Goal: Transaction & Acquisition: Purchase product/service

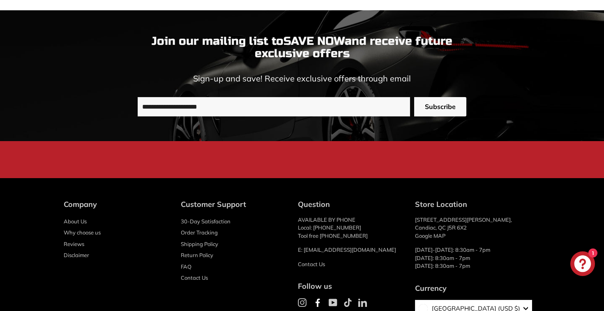
scroll to position [817, 0]
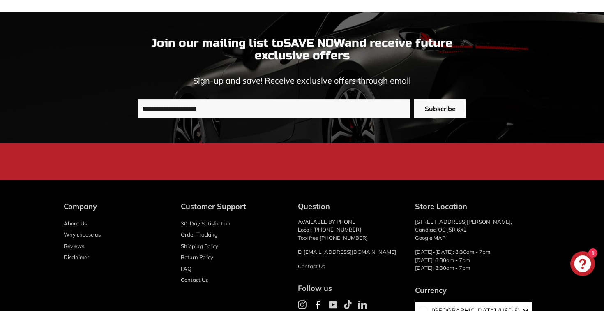
click at [443, 104] on span "Subscribe" at bounding box center [440, 108] width 31 height 9
click at [430, 101] on button "Subscribe" at bounding box center [440, 108] width 52 height 19
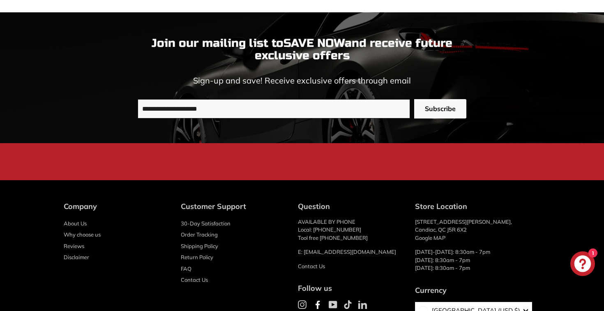
click at [305, 108] on input "**********" at bounding box center [274, 108] width 272 height 19
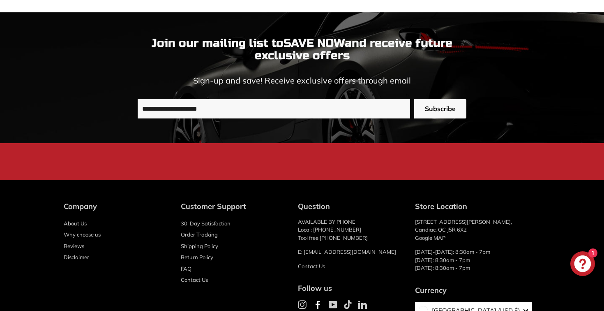
click at [425, 107] on span "Subscribe" at bounding box center [440, 108] width 31 height 9
click at [205, 255] on link "Return Policy" at bounding box center [197, 257] width 32 height 12
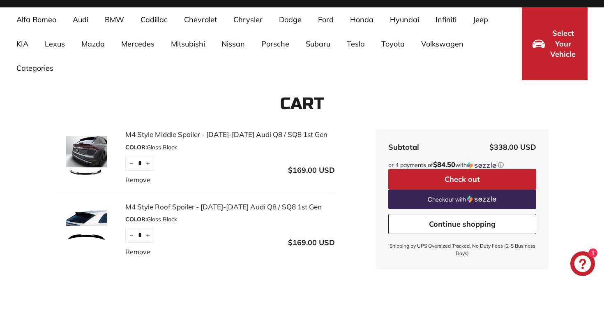
scroll to position [55, 0]
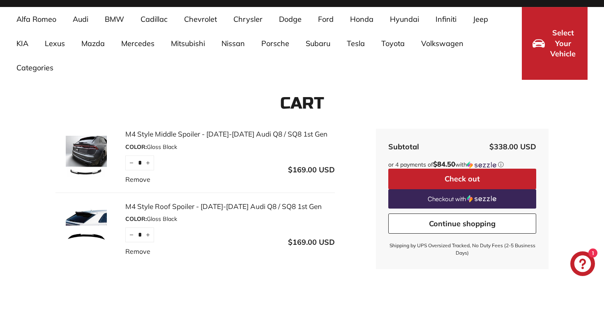
click at [170, 205] on link "M4 Style Roof Spoiler - [DATE]-[DATE] Audi Q8 / SQ8 1st Gen" at bounding box center [229, 206] width 209 height 11
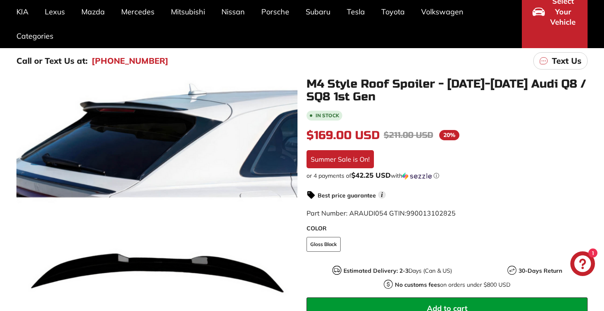
scroll to position [91, 0]
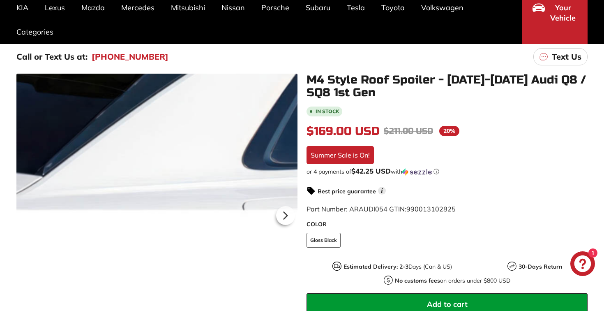
click at [237, 176] on div at bounding box center [156, 214] width 281 height 281
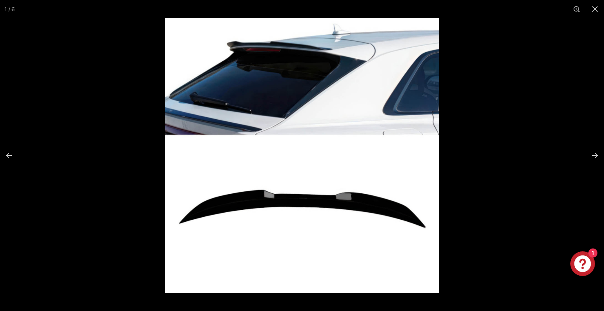
click at [419, 190] on img at bounding box center [302, 155] width 274 height 274
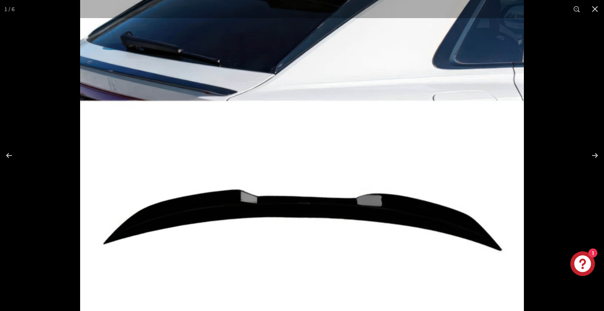
click at [419, 190] on img at bounding box center [302, 134] width 444 height 444
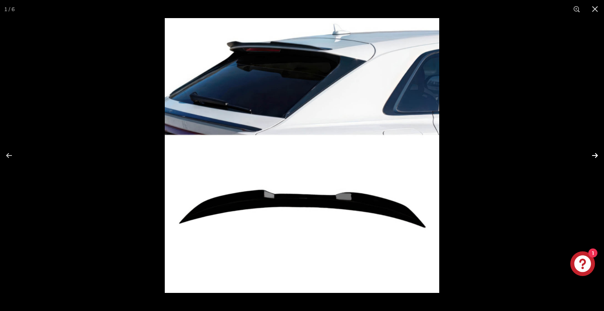
click at [594, 154] on button at bounding box center [589, 155] width 29 height 41
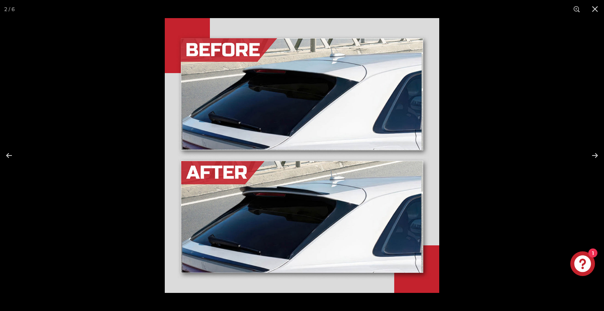
click at [269, 237] on img at bounding box center [302, 155] width 274 height 274
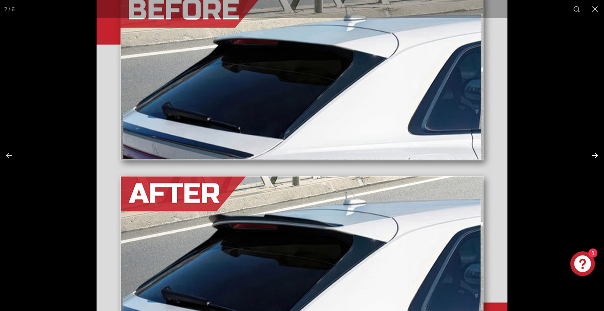
click at [597, 156] on button at bounding box center [589, 155] width 29 height 41
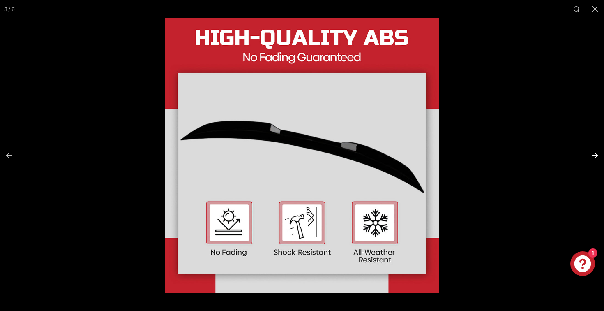
click at [597, 156] on button at bounding box center [589, 155] width 29 height 41
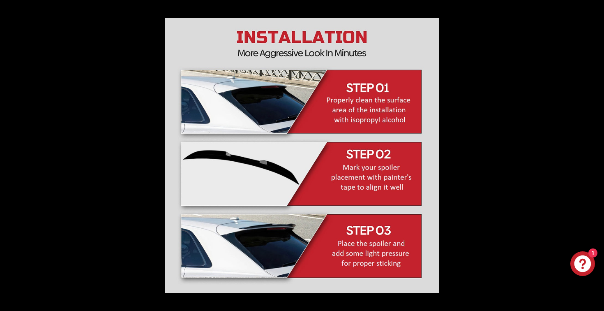
click at [597, 156] on button at bounding box center [589, 155] width 29 height 41
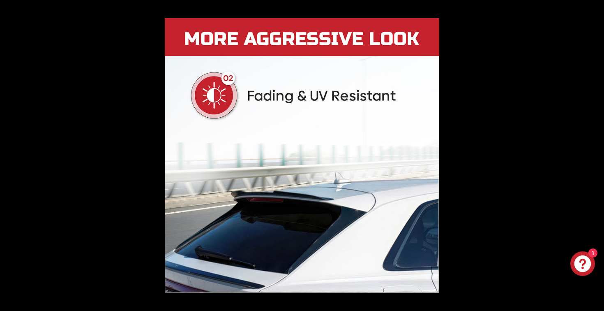
click at [597, 156] on button at bounding box center [589, 155] width 29 height 41
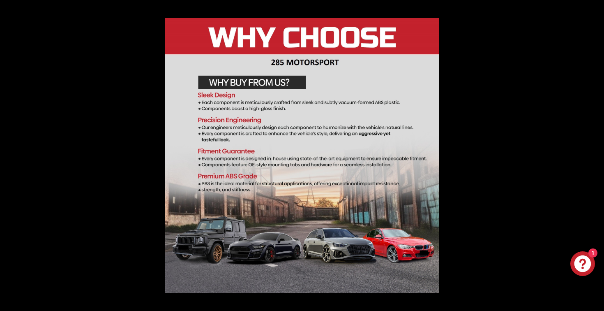
click at [597, 156] on button at bounding box center [589, 155] width 29 height 41
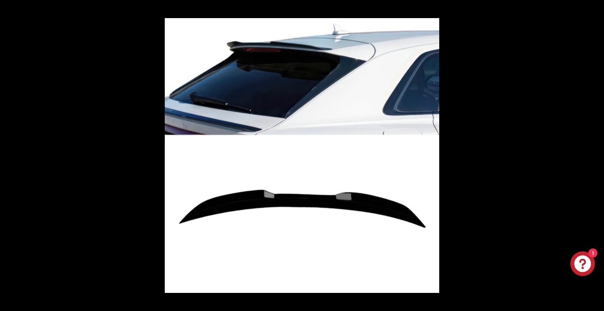
click at [597, 156] on button at bounding box center [589, 155] width 29 height 41
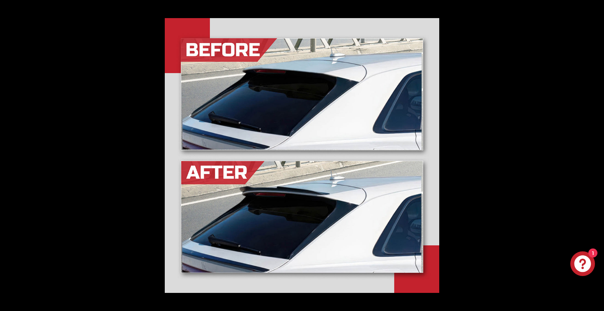
click at [597, 156] on button at bounding box center [589, 155] width 29 height 41
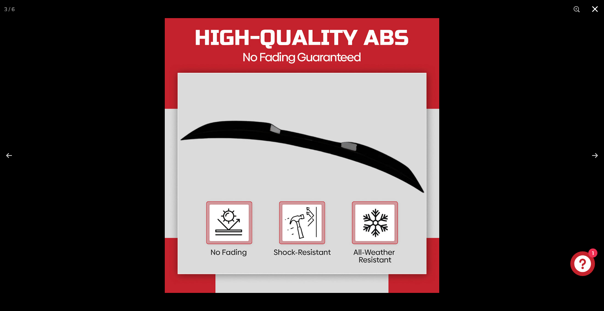
click at [598, 8] on button at bounding box center [595, 9] width 18 height 18
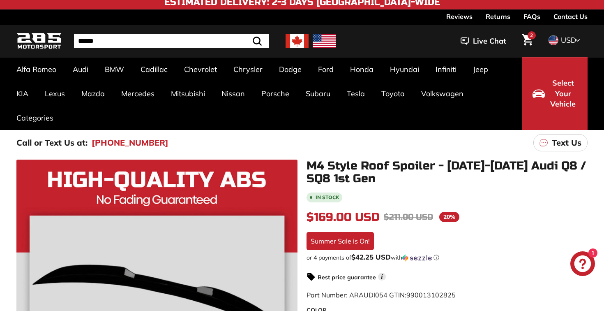
scroll to position [0, 0]
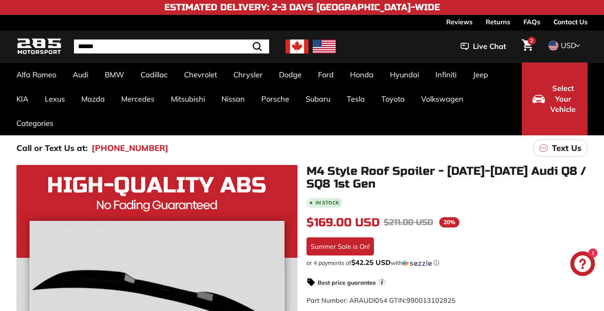
click at [527, 44] on icon "Cart" at bounding box center [527, 45] width 11 height 12
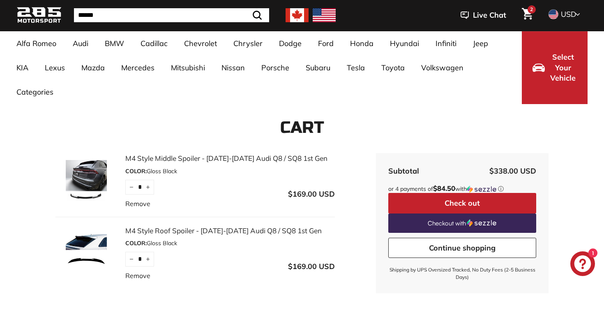
scroll to position [72, 0]
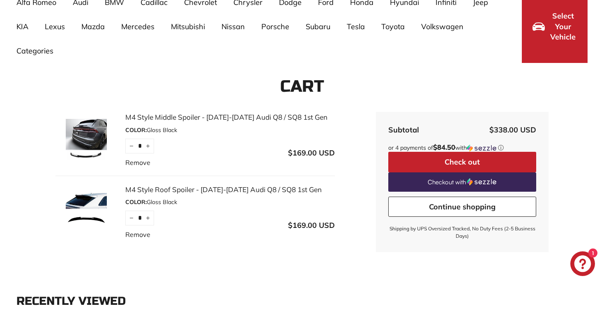
click at [430, 156] on button "Check out" at bounding box center [462, 162] width 148 height 21
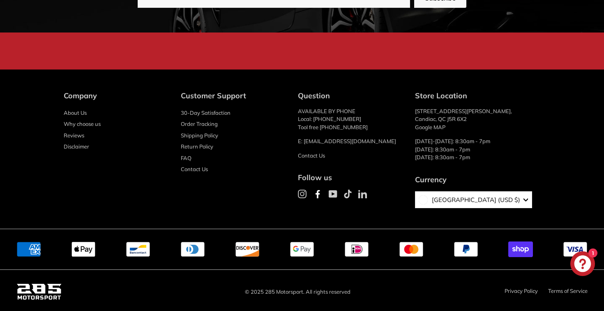
scroll to position [927, 0]
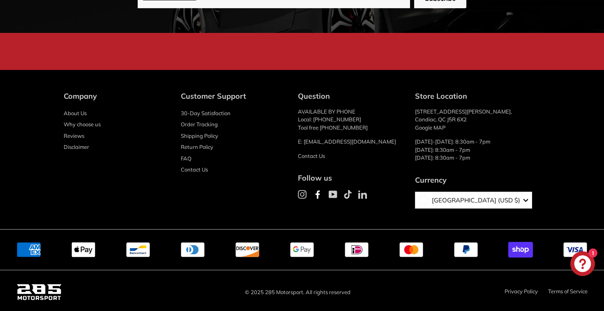
click at [202, 134] on link "Shipping Policy" at bounding box center [199, 136] width 37 height 12
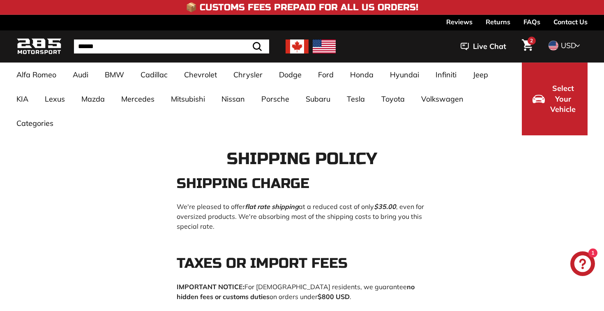
click at [528, 46] on icon "Cart" at bounding box center [527, 45] width 11 height 12
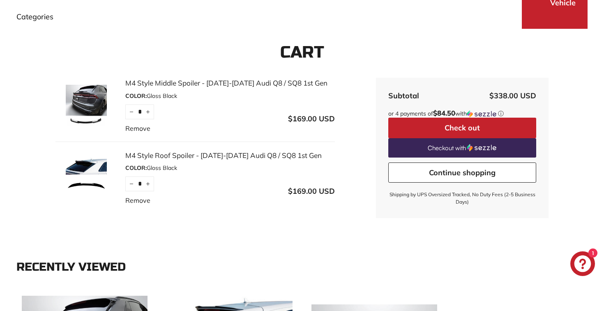
scroll to position [107, 0]
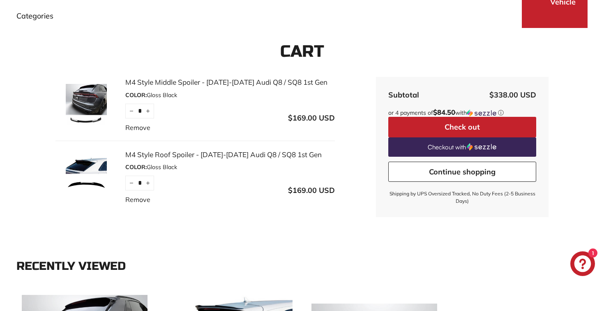
click at [174, 153] on link "M4 Style Roof Spoiler - [DATE]-[DATE] Audi Q8 / SQ8 1st Gen" at bounding box center [229, 154] width 209 height 11
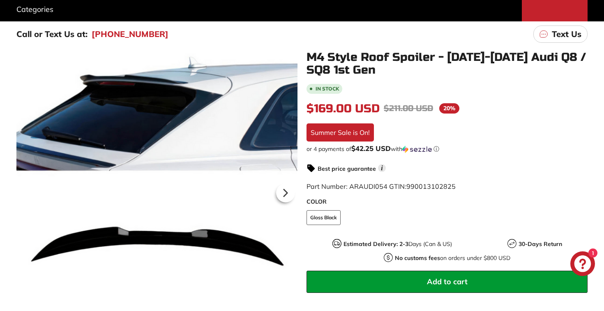
scroll to position [114, 0]
click at [283, 196] on icon at bounding box center [284, 192] width 3 height 7
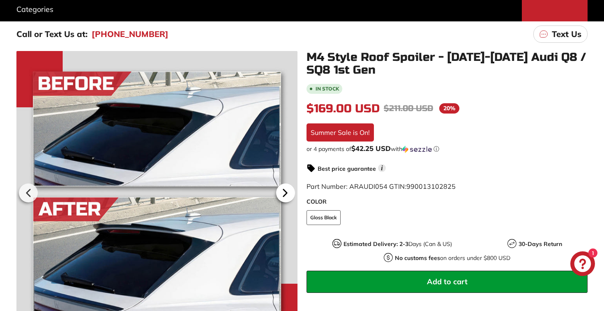
click at [283, 196] on icon at bounding box center [284, 192] width 3 height 7
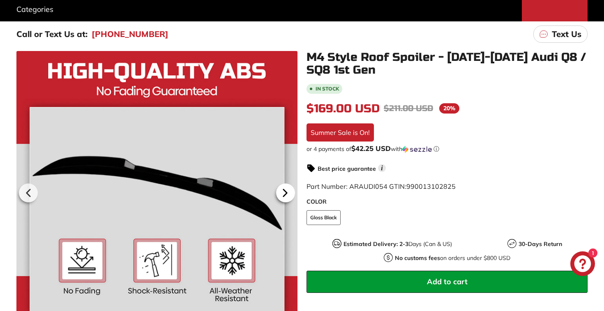
click at [283, 196] on icon at bounding box center [284, 192] width 3 height 7
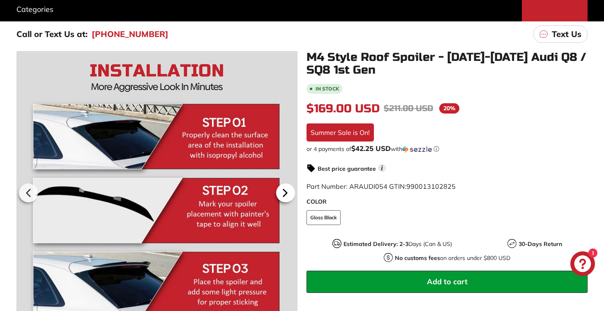
click at [283, 196] on icon at bounding box center [284, 192] width 3 height 7
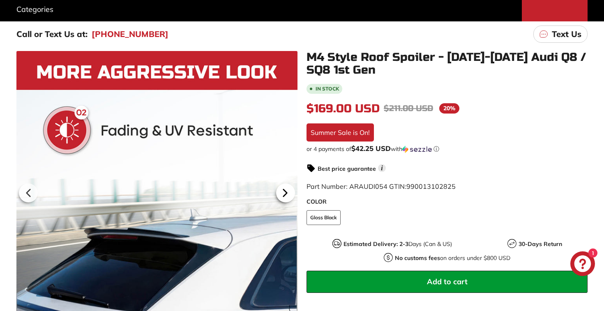
click at [283, 196] on icon at bounding box center [284, 192] width 3 height 7
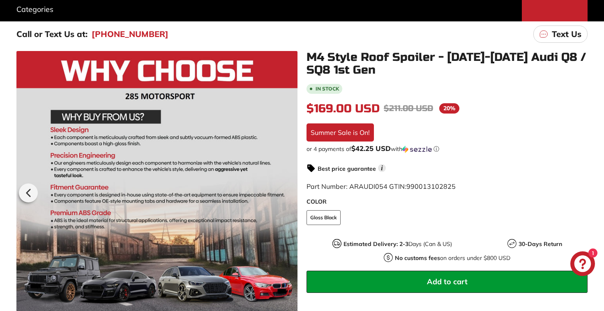
click at [283, 196] on div at bounding box center [156, 191] width 281 height 281
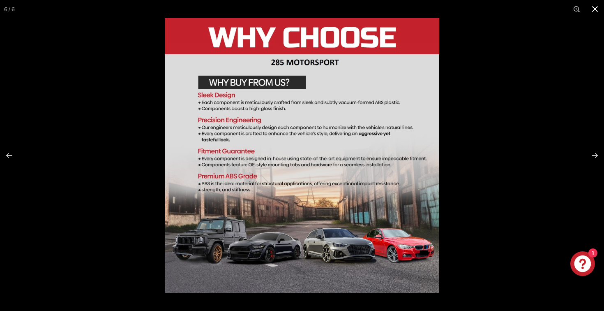
click at [595, 9] on button at bounding box center [595, 9] width 18 height 18
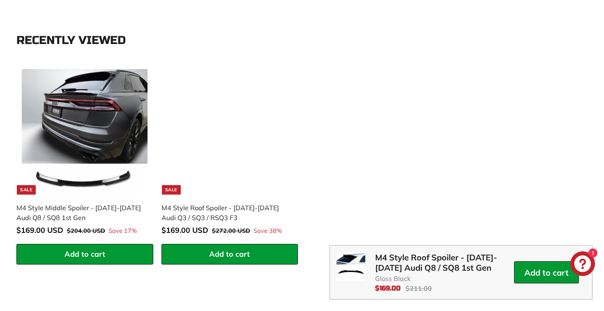
scroll to position [1087, 0]
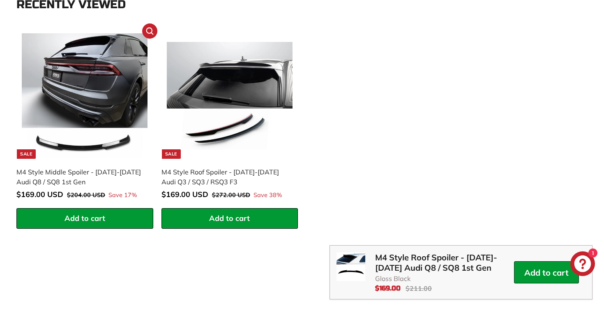
click at [63, 178] on div "M4 Style Middle Spoiler - [DATE]-[DATE] Audi Q8 / SQ8 1st Gen" at bounding box center [80, 177] width 129 height 20
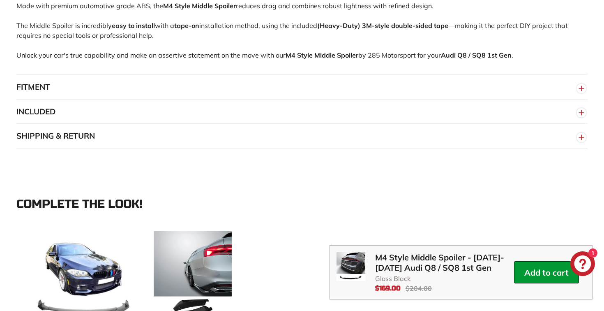
scroll to position [639, 0]
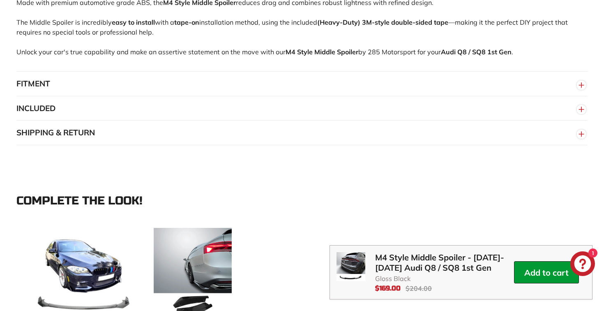
click at [396, 140] on button "SHIPPING & RETURN" at bounding box center [301, 132] width 571 height 25
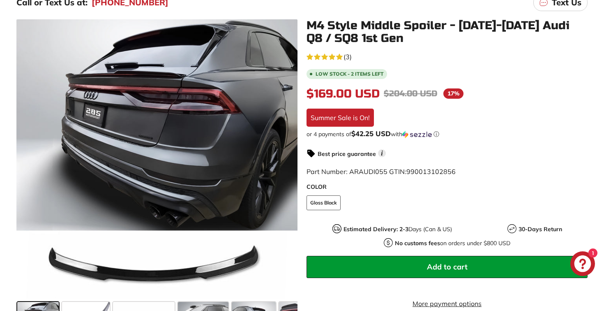
scroll to position [142, 0]
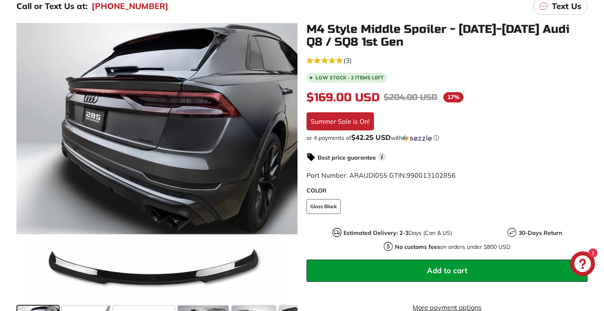
click at [336, 57] on div "5.0 rating (3 votes) (3)" at bounding box center [328, 60] width 45 height 10
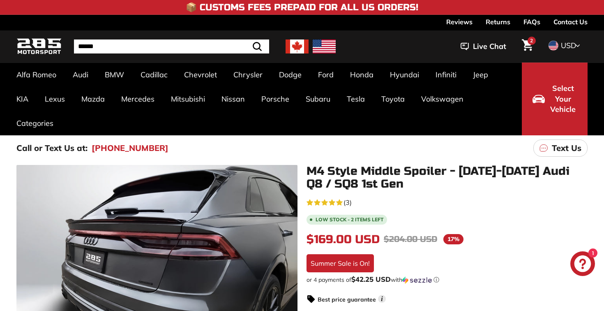
click at [528, 45] on icon "Cart" at bounding box center [527, 45] width 11 height 12
